Goal: Contribute content: Add original content to the website for others to see

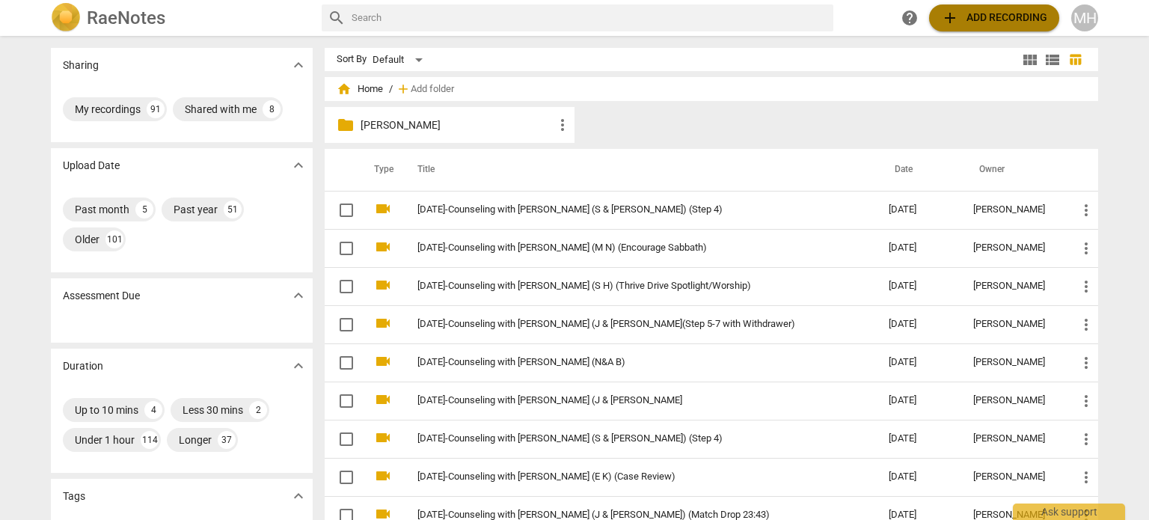
click at [978, 20] on span "add Add recording" at bounding box center [994, 18] width 106 height 18
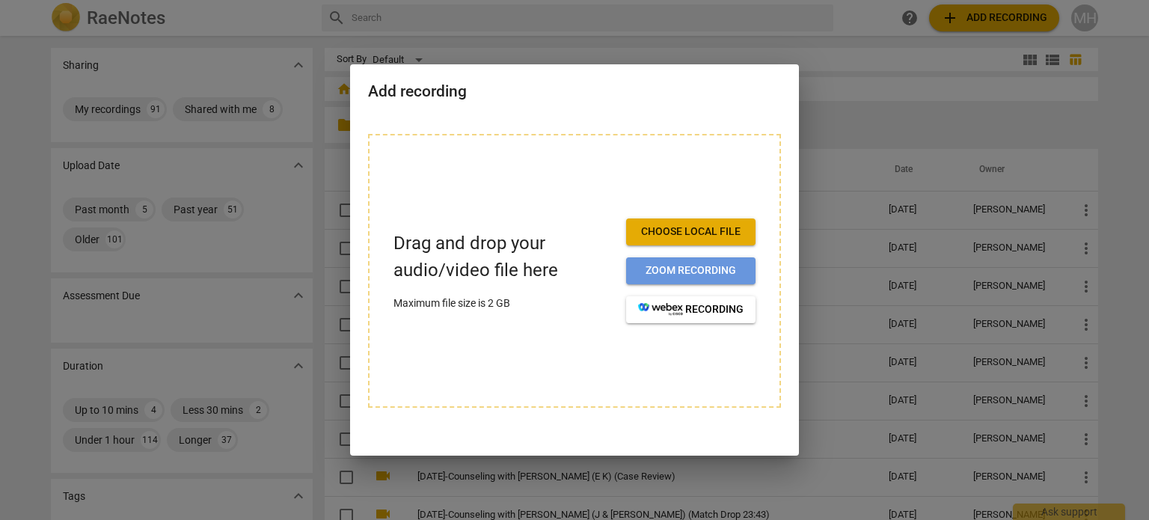
click at [737, 261] on button "Zoom recording" at bounding box center [690, 270] width 129 height 27
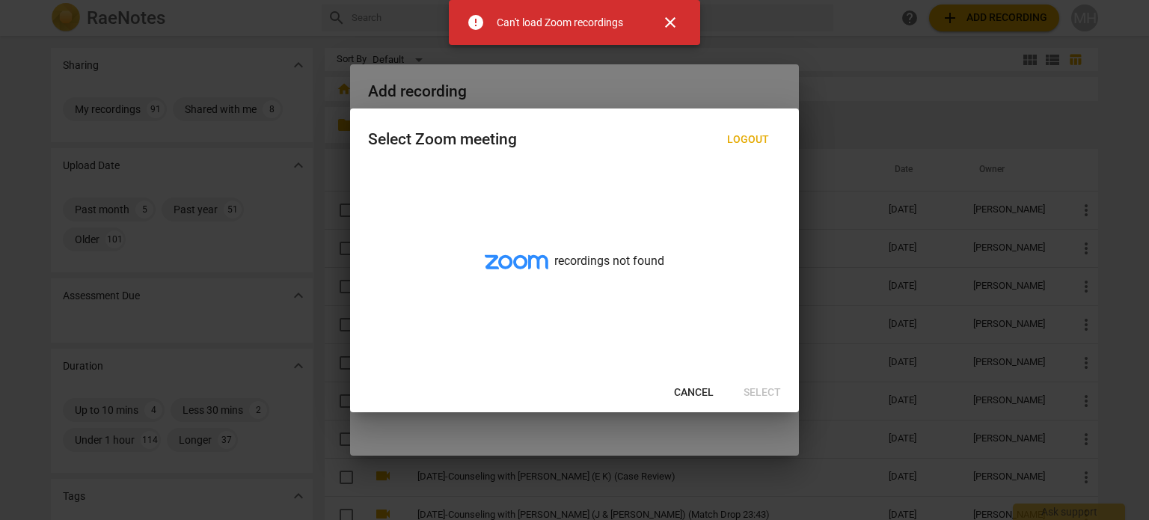
click at [672, 20] on span "close" at bounding box center [670, 22] width 18 height 18
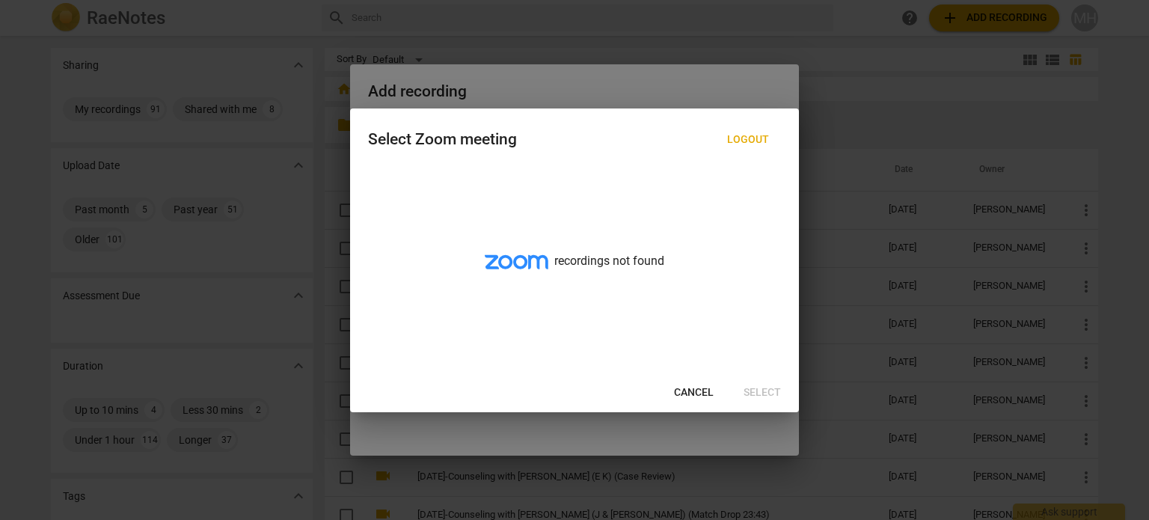
click at [688, 393] on span "Cancel" at bounding box center [694, 392] width 40 height 15
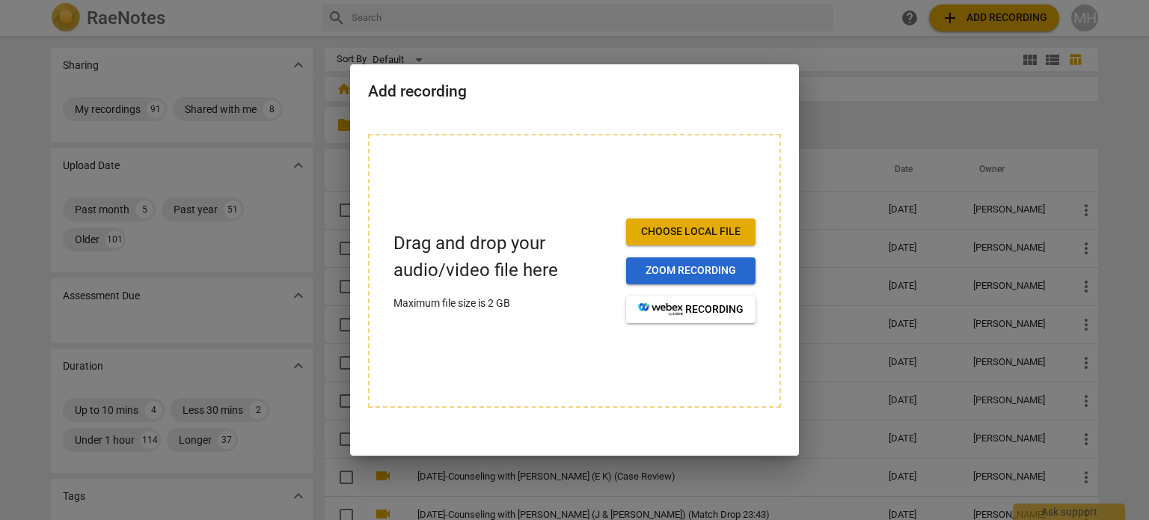
click at [679, 270] on span "Zoom recording" at bounding box center [690, 270] width 105 height 15
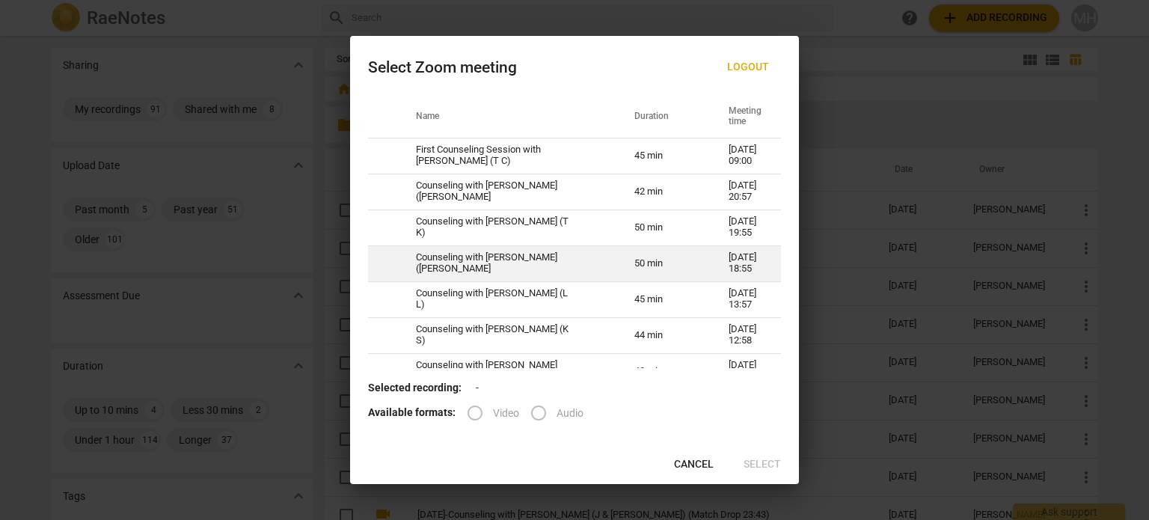
click at [563, 268] on td "Counseling with Megan Hughes (J R)" at bounding box center [507, 263] width 218 height 36
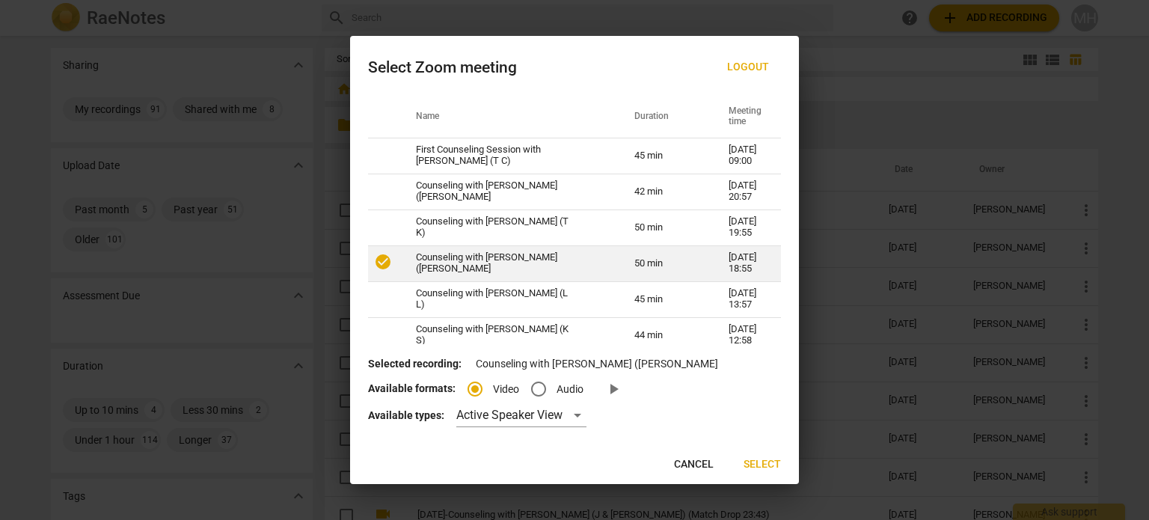
radio input "true"
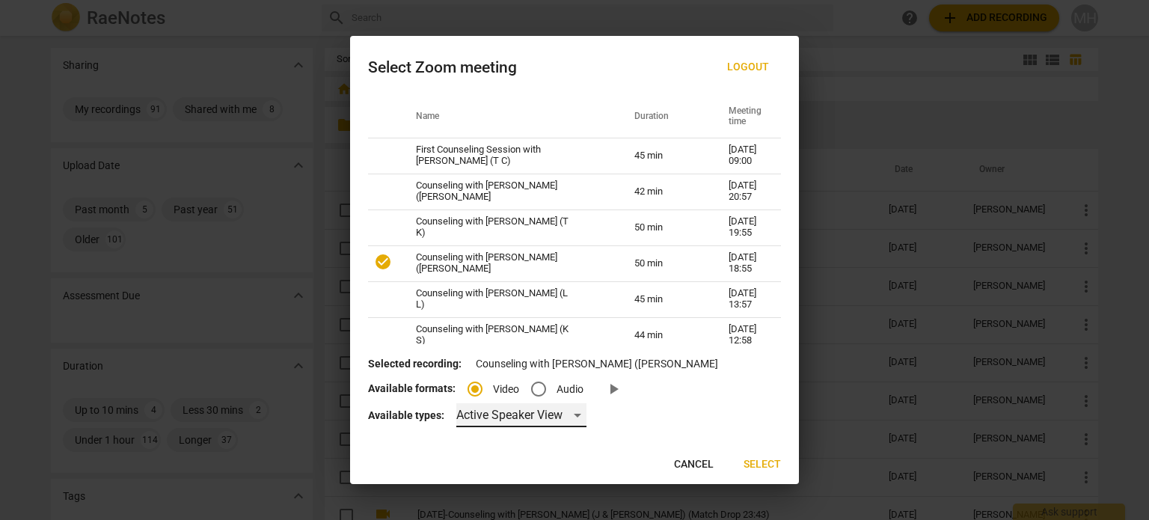
click at [530, 423] on div "Active Speaker View" at bounding box center [521, 415] width 130 height 24
click at [530, 456] on li "Gallery View" at bounding box center [520, 451] width 132 height 36
click at [769, 465] on span "Select" at bounding box center [762, 464] width 37 height 15
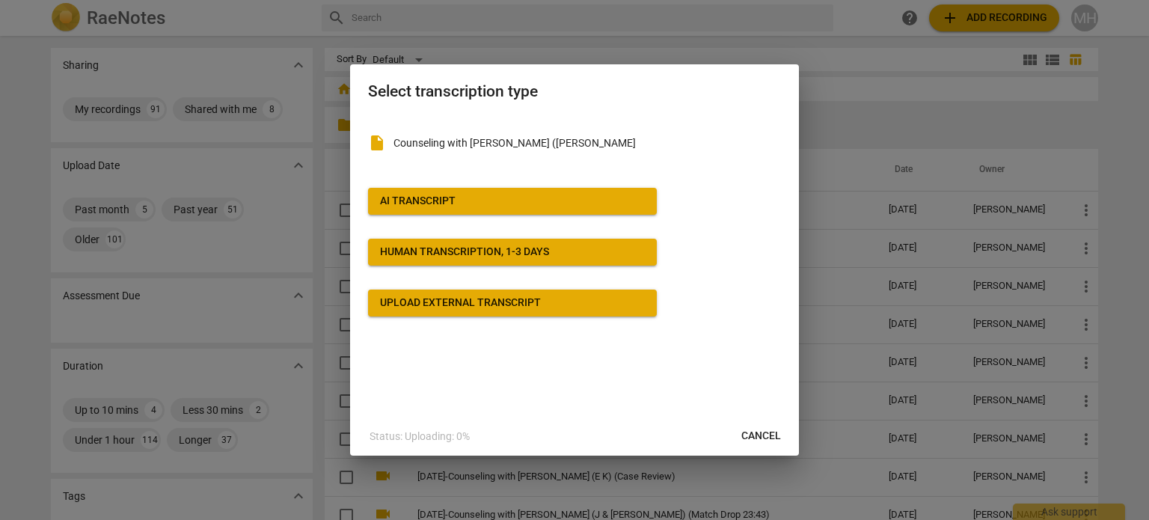
click at [517, 212] on button "AI Transcript" at bounding box center [512, 201] width 289 height 27
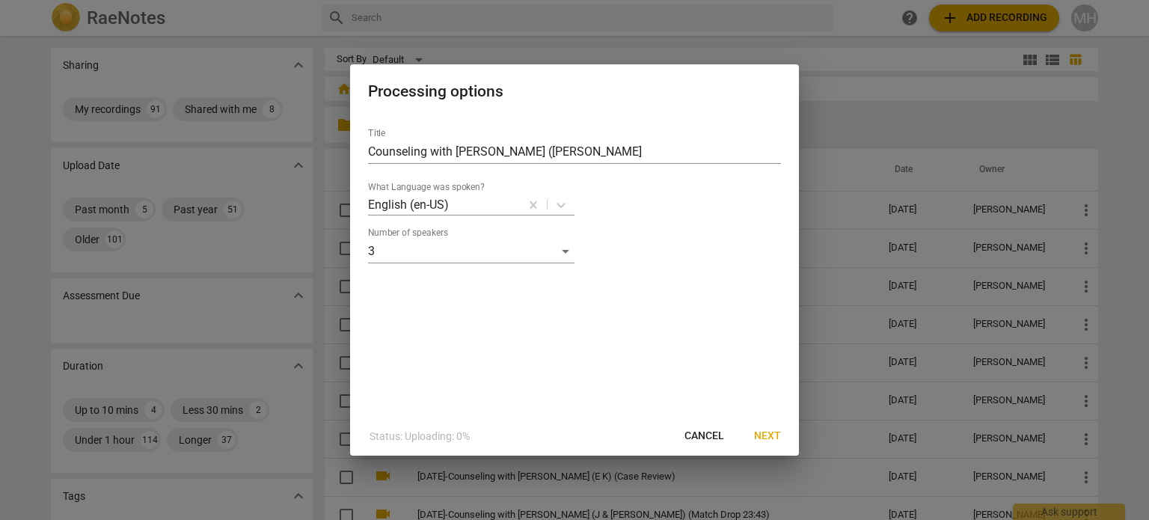
click at [366, 149] on div "Title Counseling with Megan Hughes (J R) What Language was spoken? English (en-…" at bounding box center [574, 266] width 449 height 301
click at [369, 152] on input "Counseling with Megan Hughes (J R)" at bounding box center [574, 152] width 413 height 24
click at [610, 155] on input "2025-08-22-Counseling with Megan Hughes (J R)" at bounding box center [574, 152] width 413 height 24
type input "2025-08-22-Counseling with Megan Hughes (J & J R)"
click at [769, 433] on span "Next" at bounding box center [767, 436] width 27 height 15
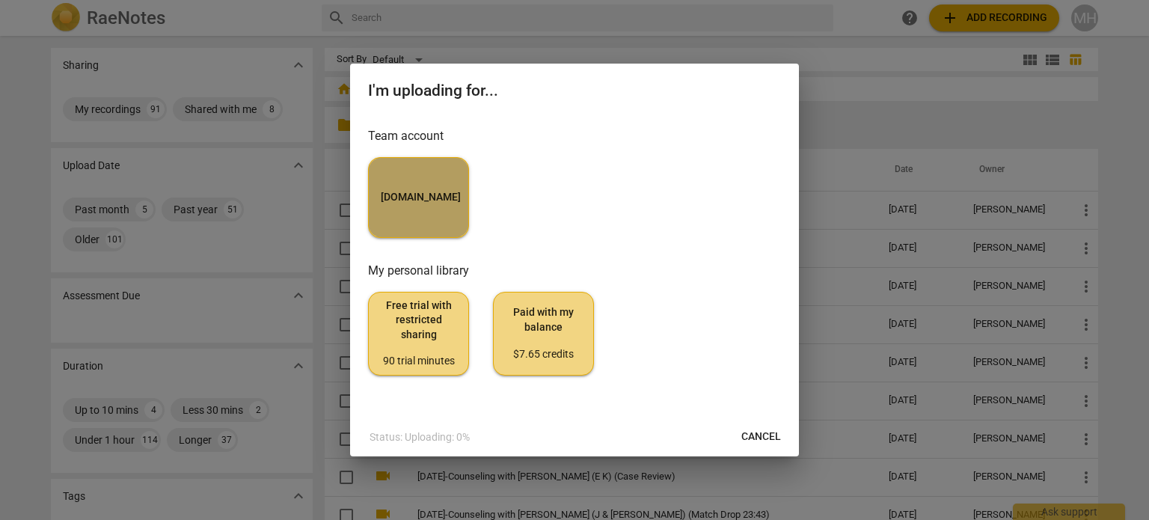
click at [444, 196] on span "MyCounselor.Online" at bounding box center [419, 197] width 76 height 15
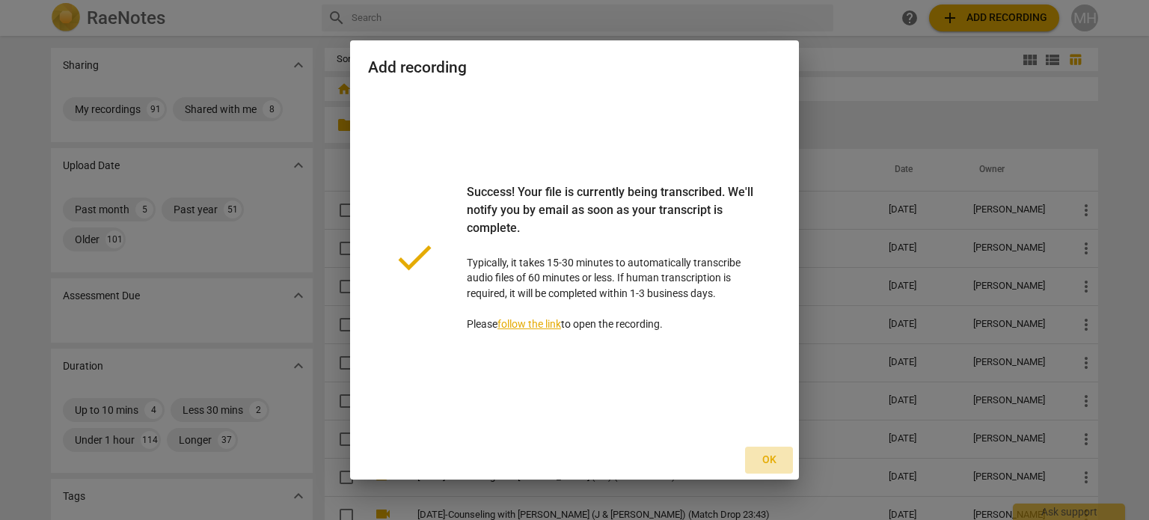
click at [767, 456] on span "Ok" at bounding box center [769, 460] width 24 height 15
